Goal: Task Accomplishment & Management: Manage account settings

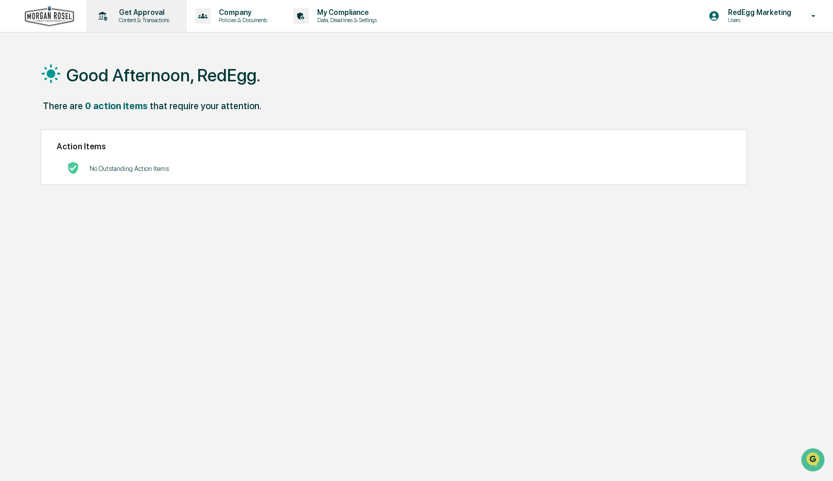
click at [181, 24] on div "Get Approval Content & Transactions" at bounding box center [136, 16] width 90 height 32
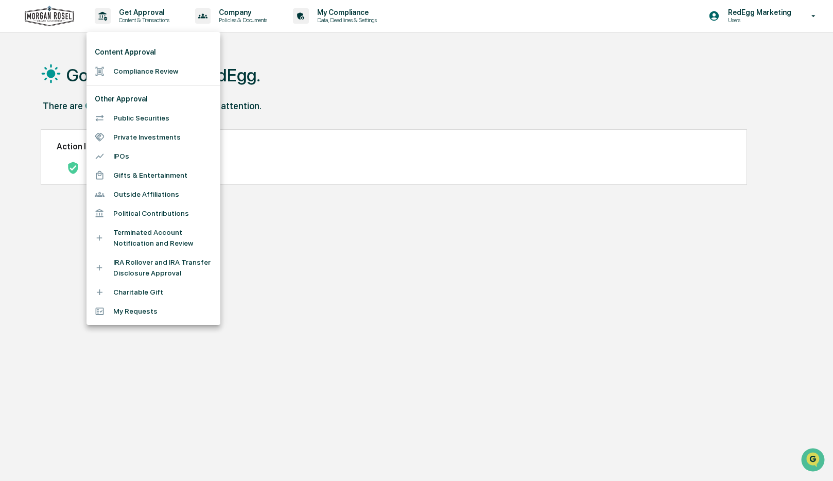
drag, startPoint x: 402, startPoint y: 79, endPoint x: 411, endPoint y: 81, distance: 10.0
click at [402, 79] on div at bounding box center [416, 240] width 833 height 481
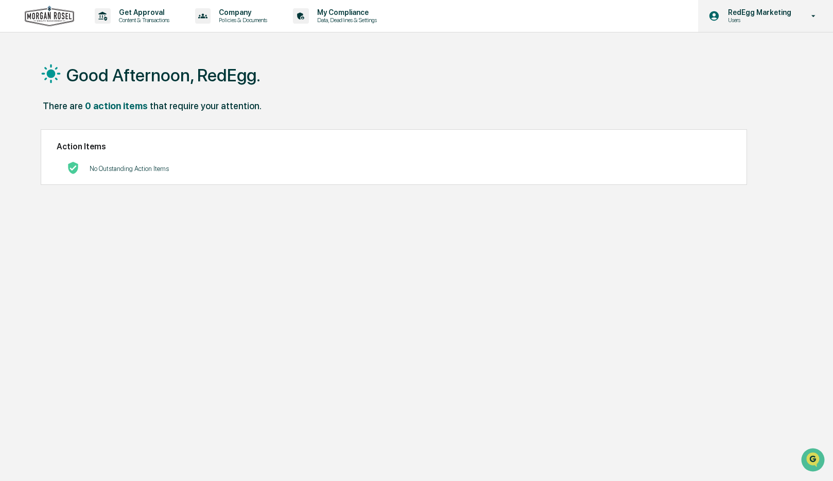
click at [745, 21] on p "Users" at bounding box center [758, 19] width 77 height 7
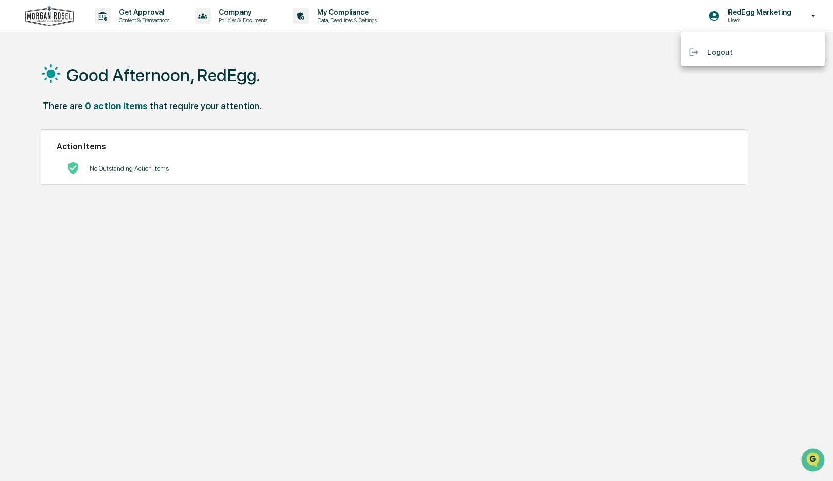
drag, startPoint x: 456, startPoint y: 89, endPoint x: 397, endPoint y: 43, distance: 75.3
click at [456, 89] on div at bounding box center [416, 240] width 833 height 481
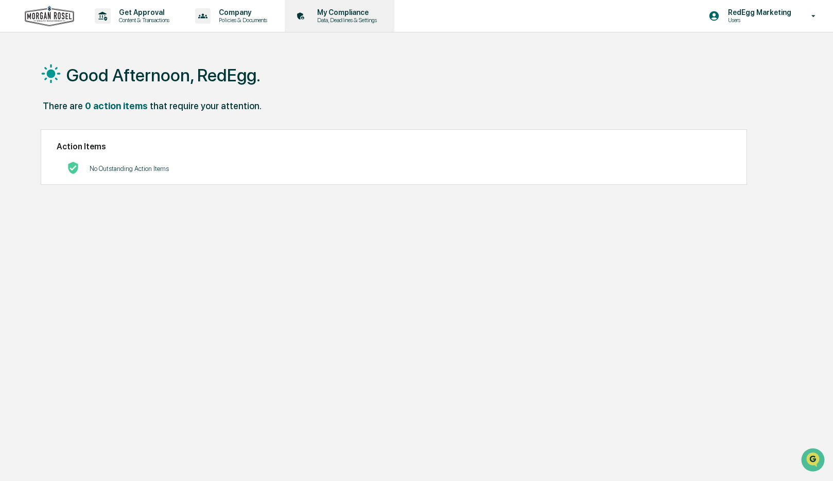
click at [361, 21] on p "Data, Deadlines & Settings" at bounding box center [345, 19] width 73 height 7
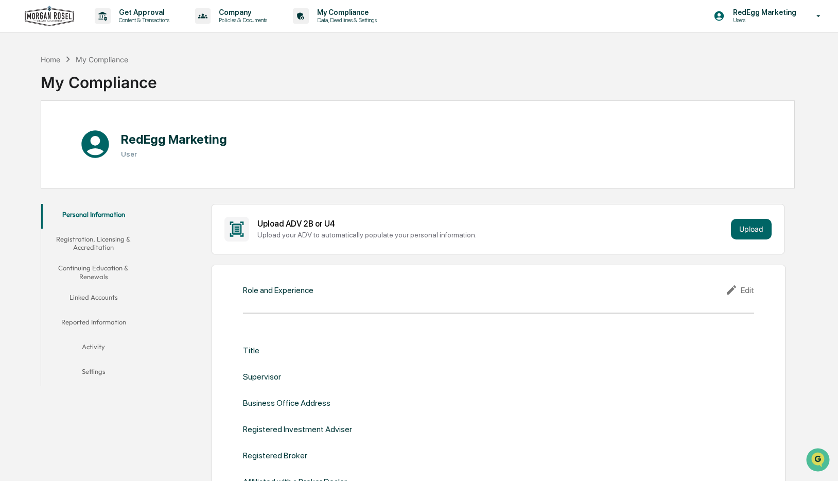
click at [824, 14] on icon at bounding box center [819, 16] width 18 height 10
click at [721, 56] on li "Logout" at bounding box center [758, 52] width 144 height 19
